Goal: Find specific page/section: Find specific page/section

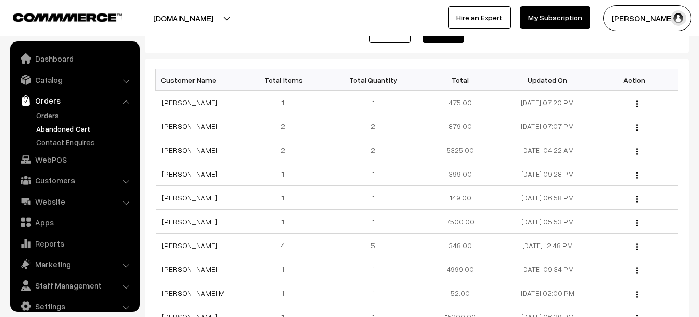
scroll to position [14, 0]
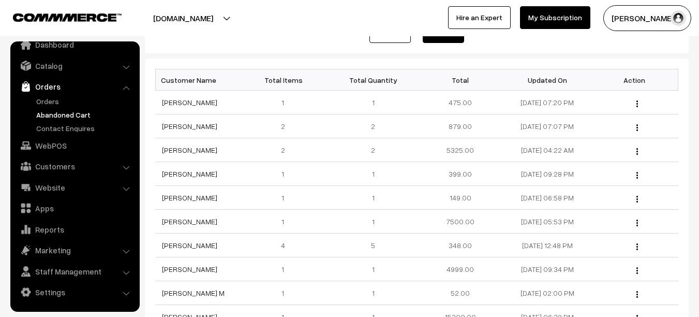
click at [37, 87] on link "Orders" at bounding box center [74, 86] width 123 height 19
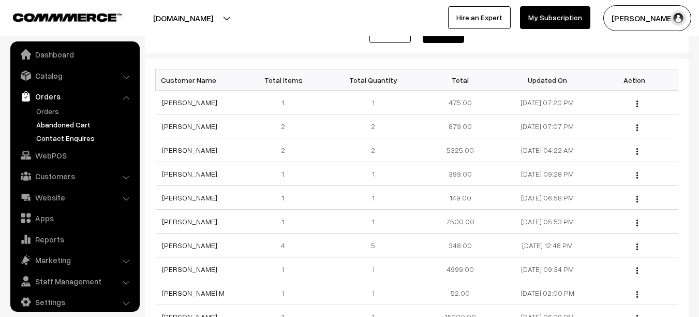
scroll to position [0, 0]
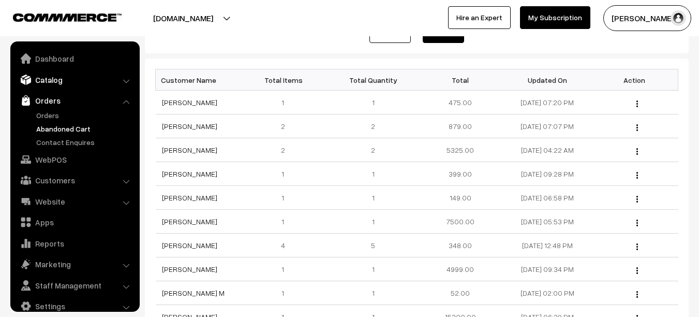
click at [84, 76] on link "Catalog" at bounding box center [74, 79] width 123 height 19
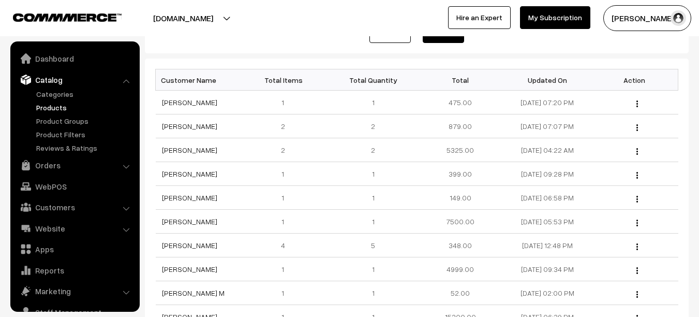
click at [61, 106] on link "Products" at bounding box center [85, 107] width 102 height 11
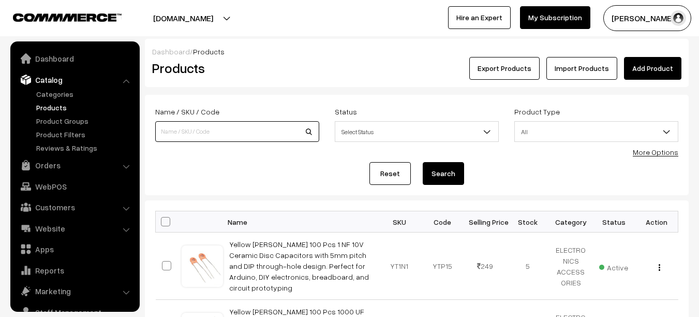
scroll to position [29, 0]
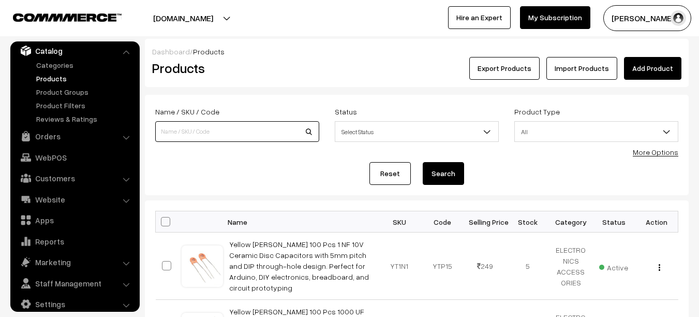
click at [262, 132] on input at bounding box center [237, 131] width 164 height 21
type input "refurbished pottery"
click at [423, 162] on button "Search" at bounding box center [443, 173] width 41 height 23
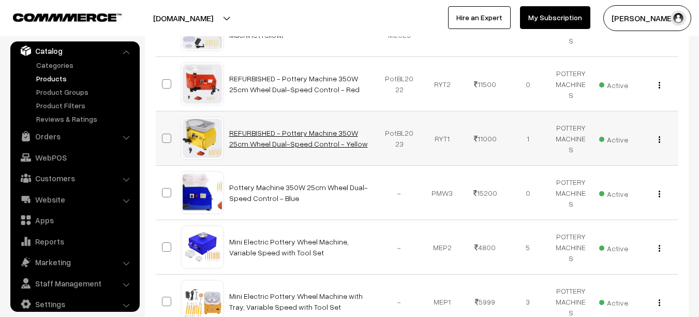
scroll to position [282, 0]
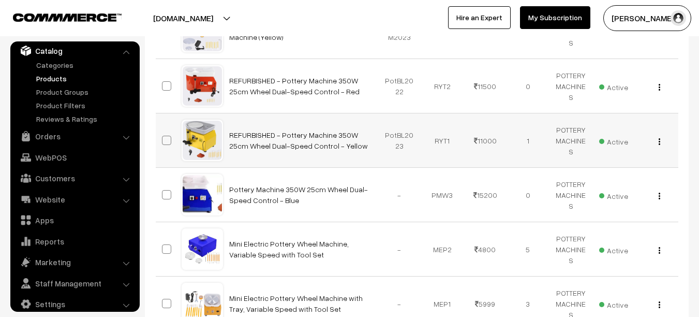
click at [657, 142] on div "View Edit Delete" at bounding box center [657, 140] width 31 height 11
click at [661, 142] on div "View Edit Delete" at bounding box center [657, 140] width 31 height 11
click at [660, 142] on button "button" at bounding box center [659, 141] width 3 height 8
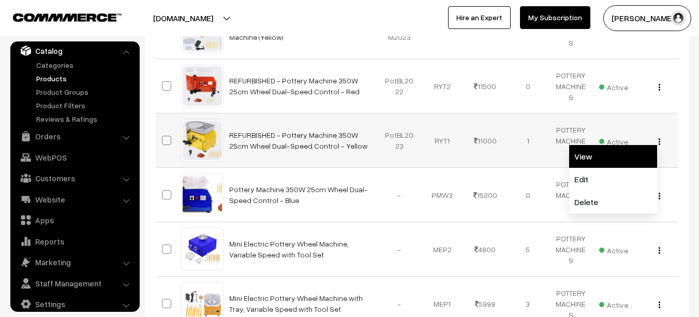
click at [593, 161] on link "View" at bounding box center [613, 156] width 88 height 23
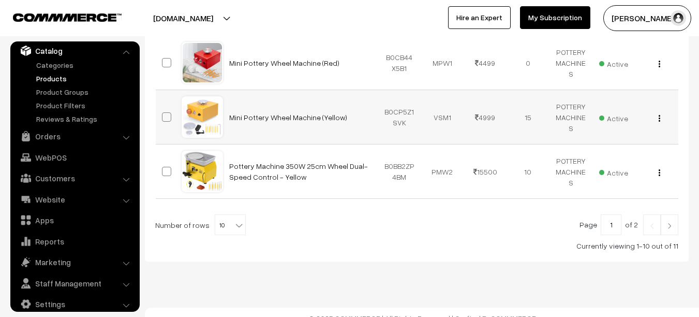
scroll to position [589, 0]
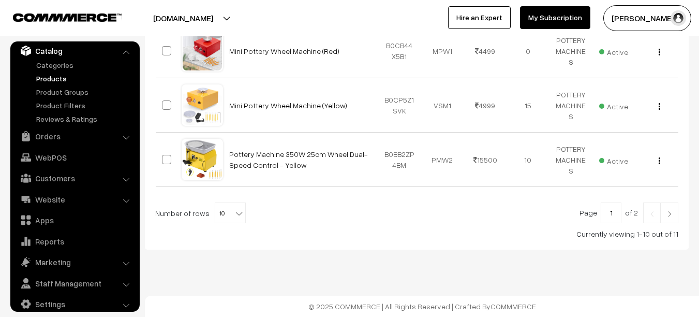
click at [218, 215] on span "10" at bounding box center [230, 213] width 30 height 21
click at [375, 210] on div at bounding box center [416, 212] width 523 height 21
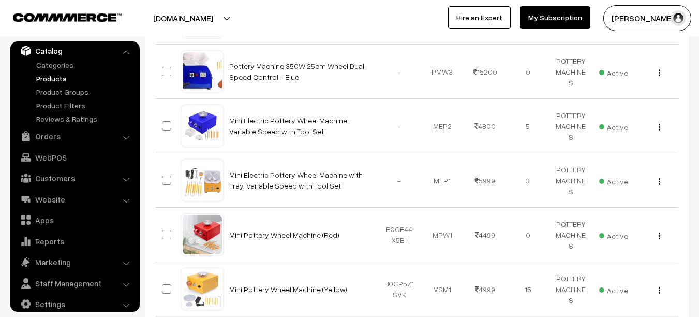
scroll to position [403, 0]
